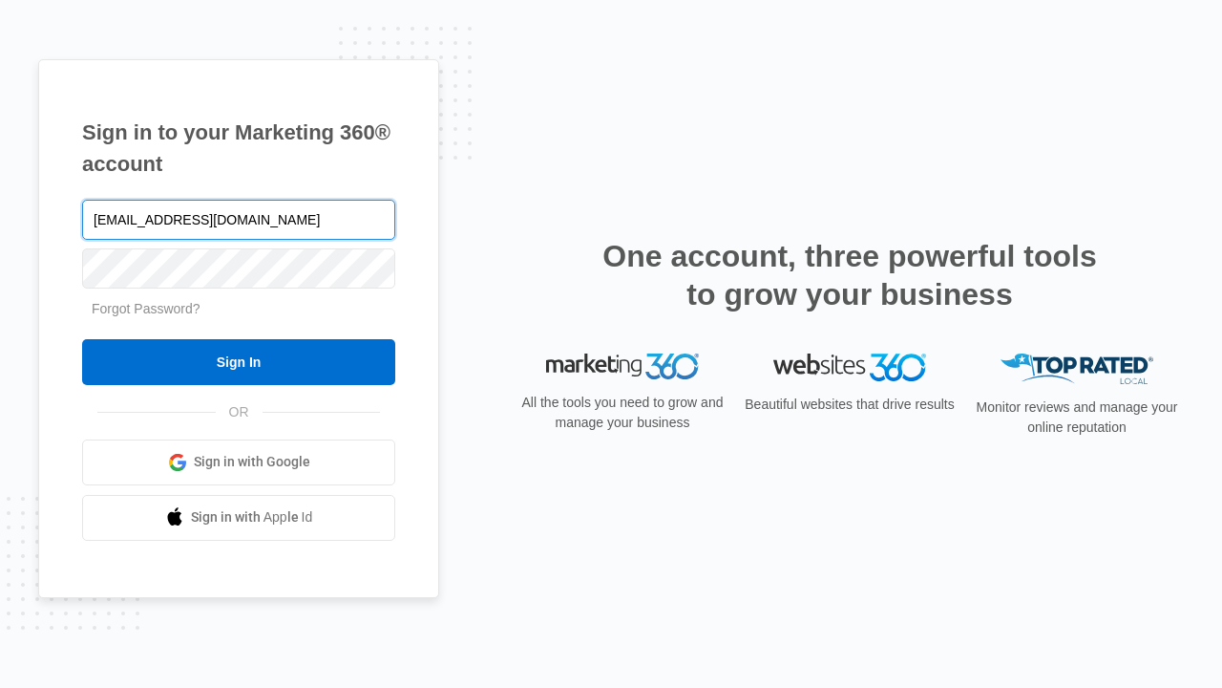
type input "[EMAIL_ADDRESS][DOMAIN_NAME]"
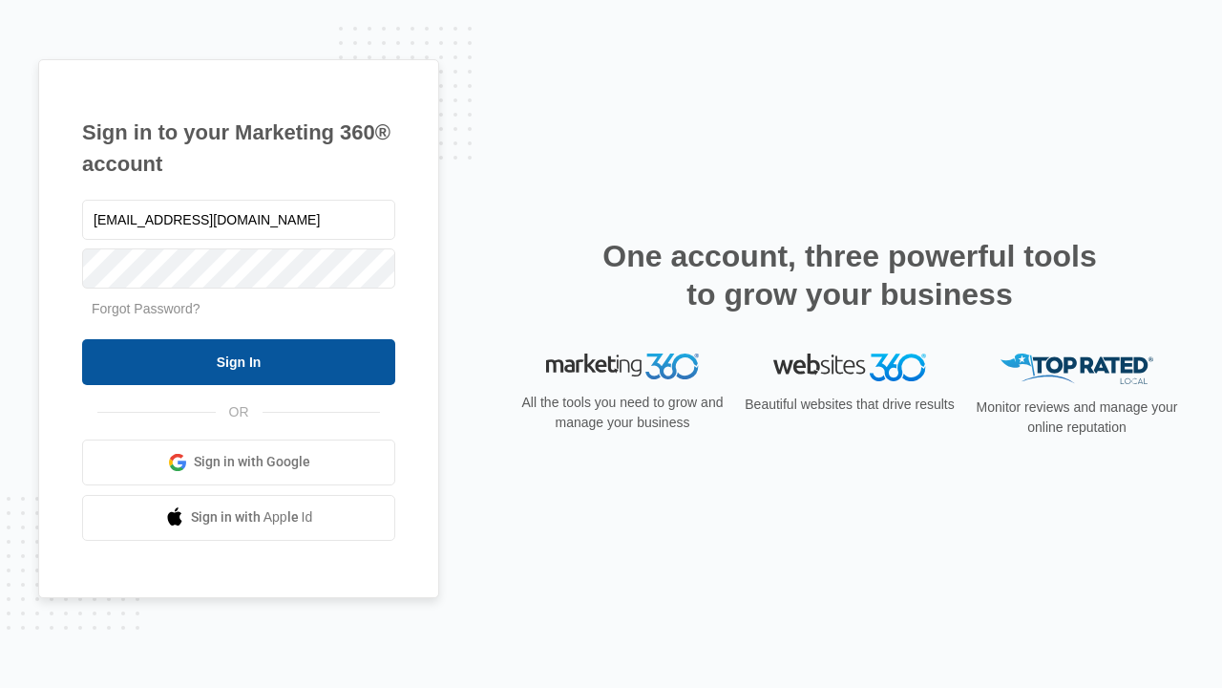
click at [239, 361] on input "Sign In" at bounding box center [238, 362] width 313 height 46
